Goal: Task Accomplishment & Management: Manage account settings

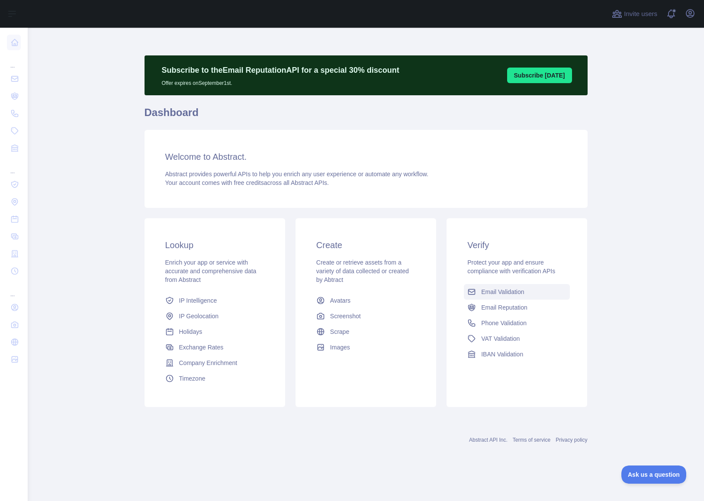
click at [486, 293] on span "Email Validation" at bounding box center [502, 291] width 43 height 9
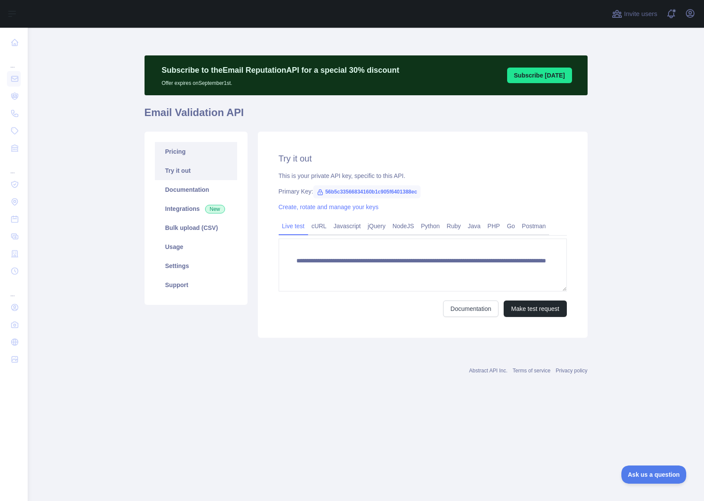
click at [178, 151] on link "Pricing" at bounding box center [196, 151] width 82 height 19
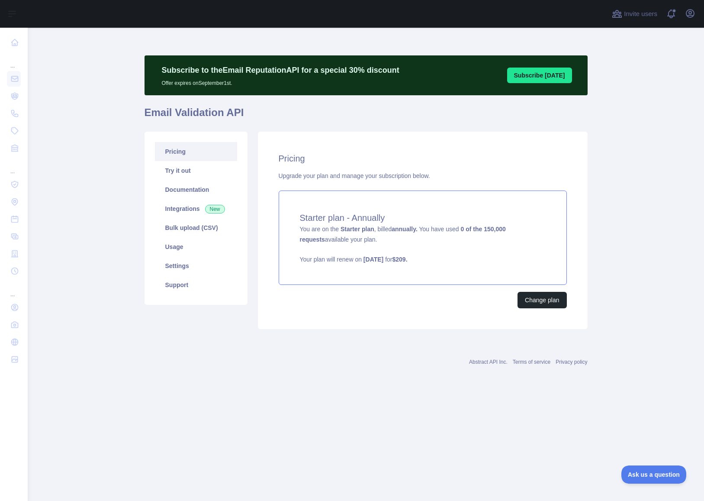
click at [364, 221] on h4 "Starter plan - Annually" at bounding box center [423, 218] width 246 height 12
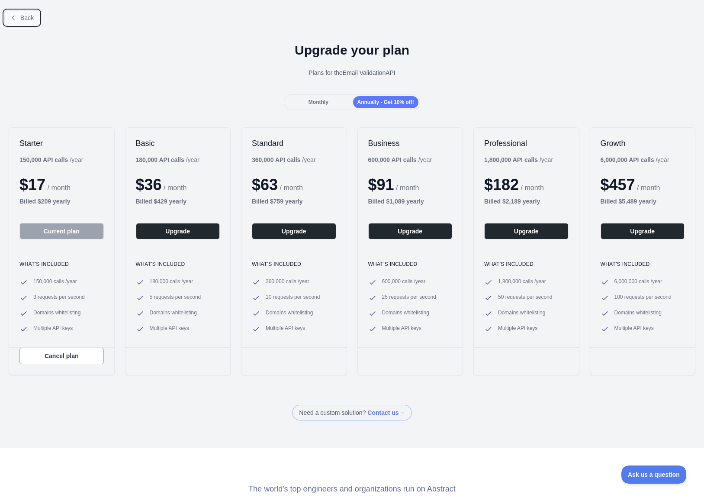
click at [23, 19] on span "Back" at bounding box center [26, 17] width 13 height 7
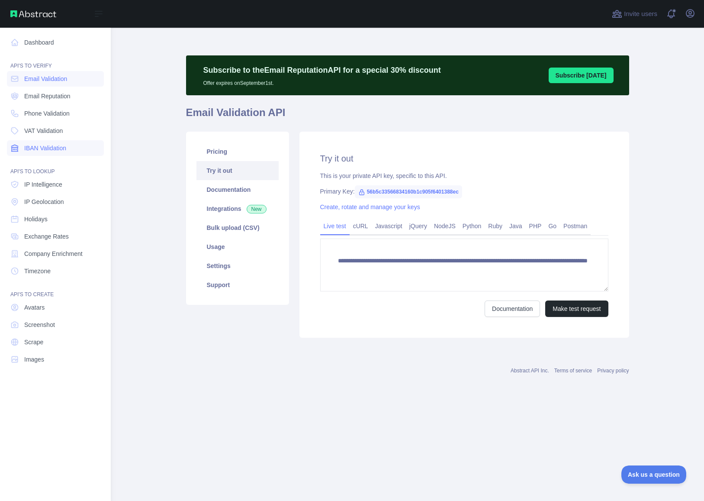
click at [48, 147] on span "IBAN Validation" at bounding box center [45, 148] width 42 height 9
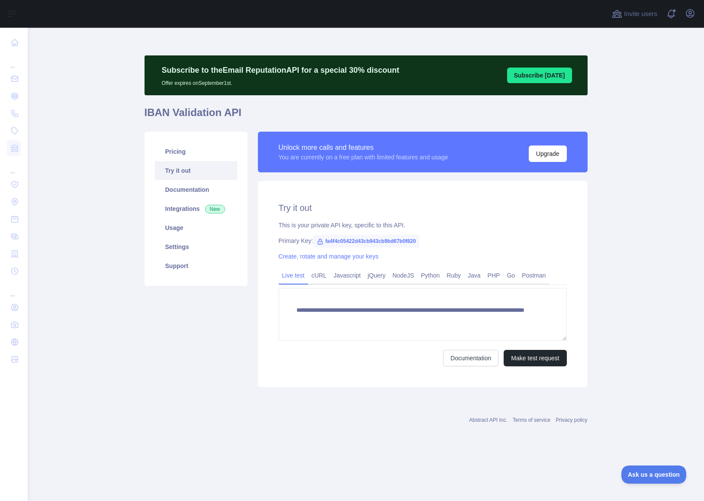
type textarea "**********"
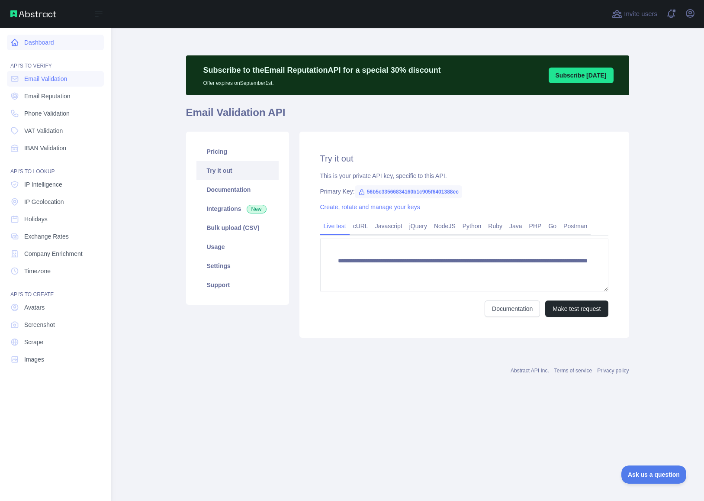
click at [49, 42] on link "Dashboard" at bounding box center [55, 43] width 97 height 16
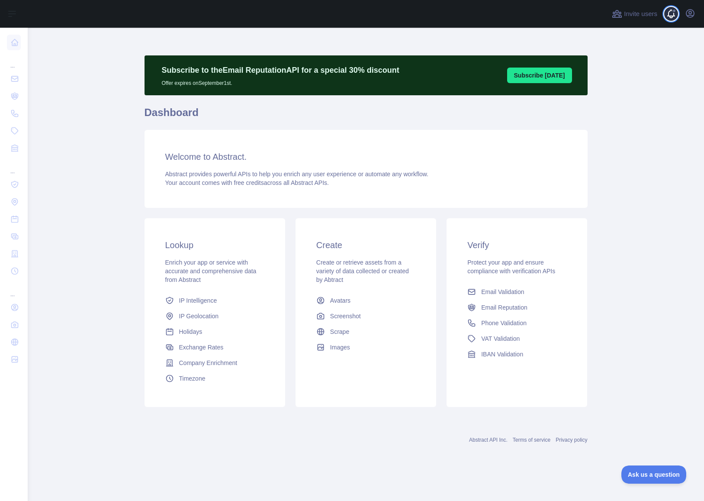
click at [671, 13] on span at bounding box center [674, 14] width 17 height 28
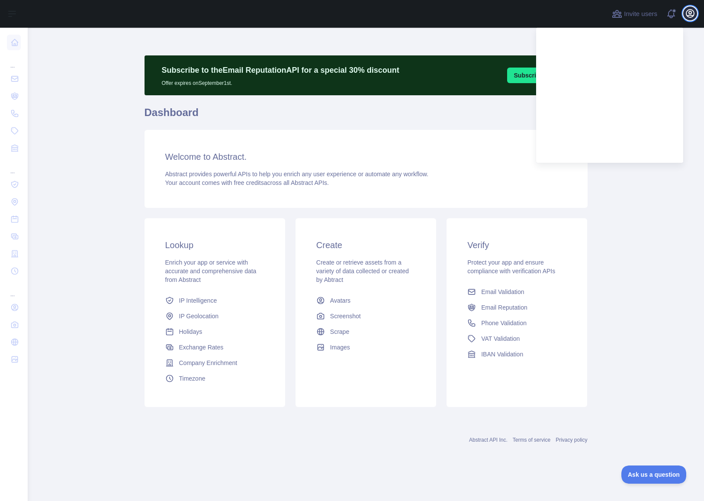
click at [688, 13] on icon "button" at bounding box center [690, 13] width 10 height 10
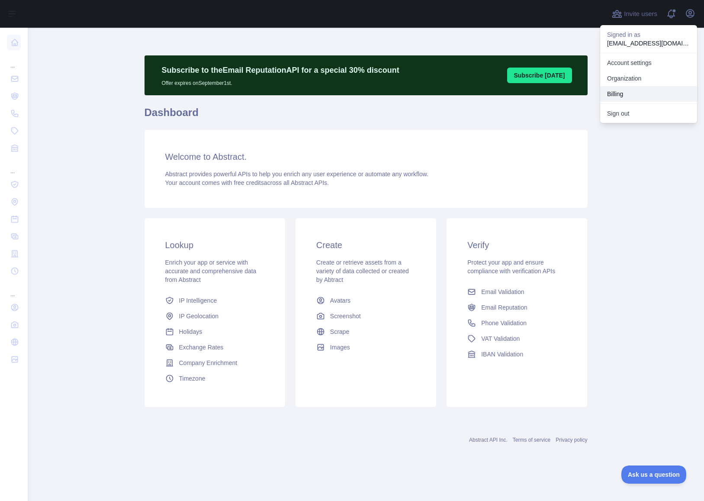
click at [615, 96] on button "Billing" at bounding box center [648, 94] width 97 height 16
